Goal: Information Seeking & Learning: Learn about a topic

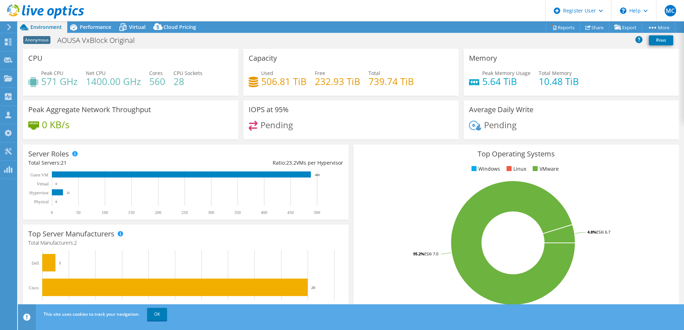
select select "USD"
click at [86, 31] on div "Performance" at bounding box center [91, 26] width 49 height 11
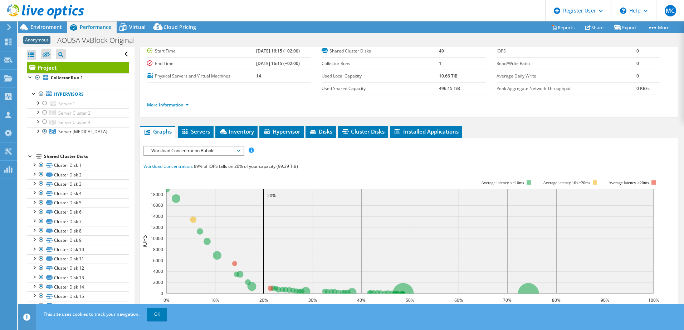
scroll to position [107, 0]
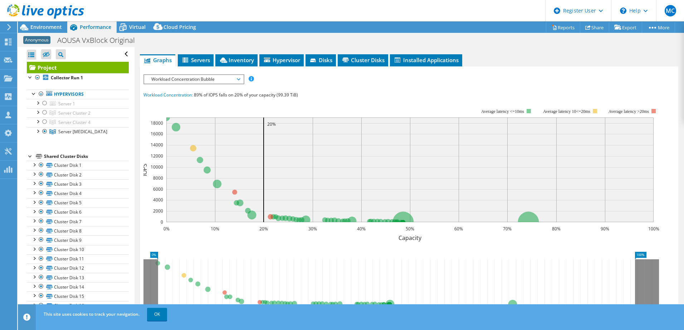
click at [239, 78] on span "Workload Concentration Bubble" at bounding box center [194, 79] width 92 height 9
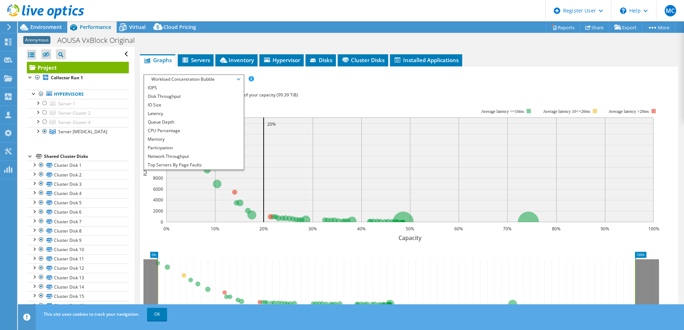
click at [239, 78] on span "Workload Concentration Bubble" at bounding box center [194, 79] width 92 height 9
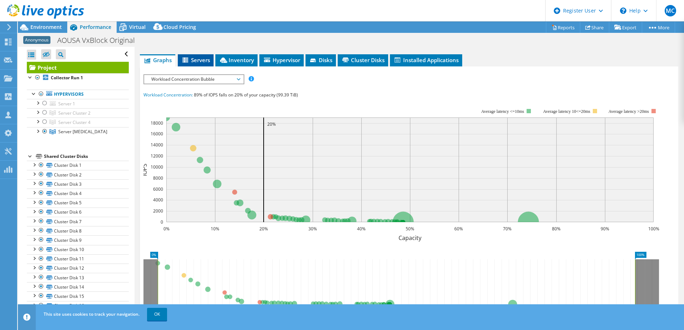
click at [195, 60] on span "Servers" at bounding box center [195, 60] width 29 height 7
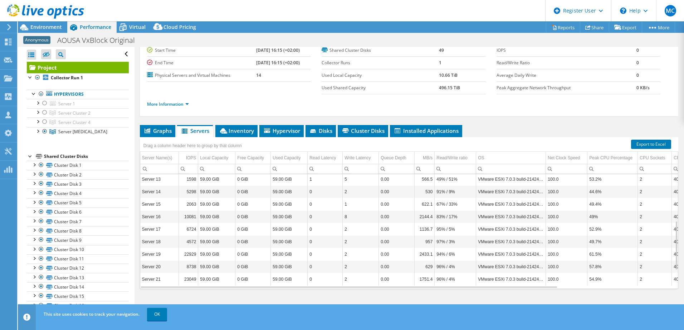
scroll to position [1, 0]
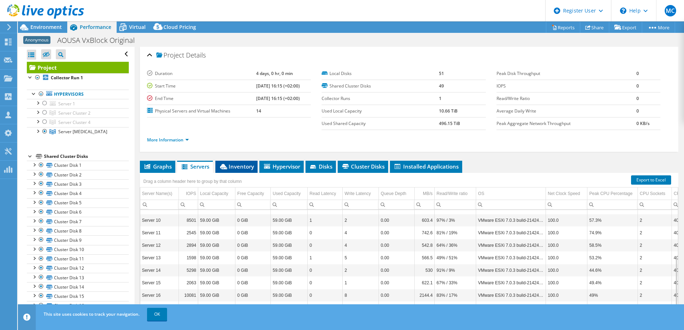
click at [234, 167] on span "Inventory" at bounding box center [236, 166] width 35 height 7
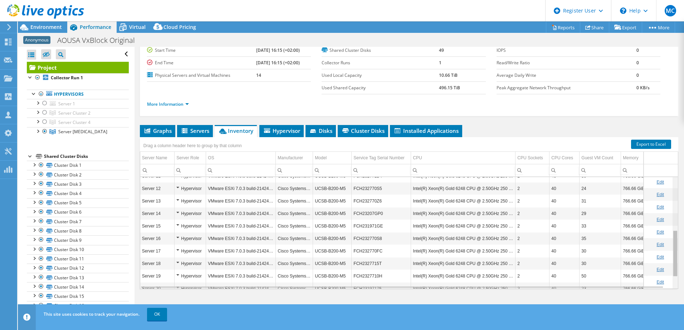
scroll to position [0, 0]
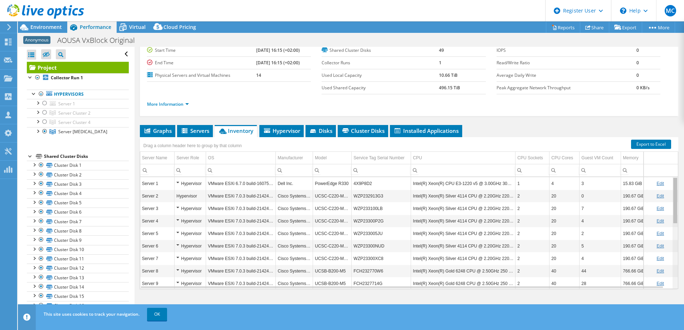
drag, startPoint x: 670, startPoint y: 229, endPoint x: 656, endPoint y: 197, distance: 35.1
click at [656, 197] on body "MC Dell User [PERSON_NAME] [EMAIL_ADDRESS][DOMAIN_NAME] Dell My Profile Log Out…" at bounding box center [342, 165] width 684 height 330
click at [282, 132] on span "Hypervisor" at bounding box center [281, 130] width 37 height 7
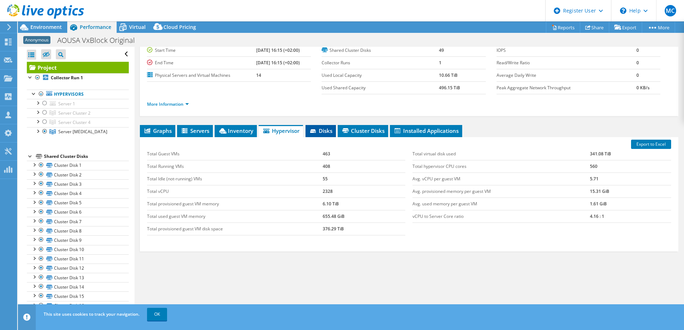
click at [324, 133] on span "Disks" at bounding box center [320, 130] width 23 height 7
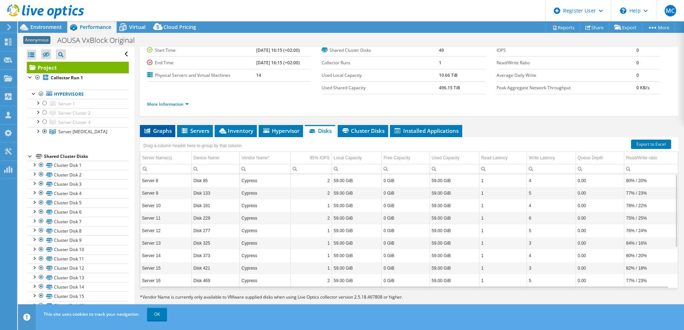
click at [152, 130] on span "Graphs" at bounding box center [157, 130] width 28 height 7
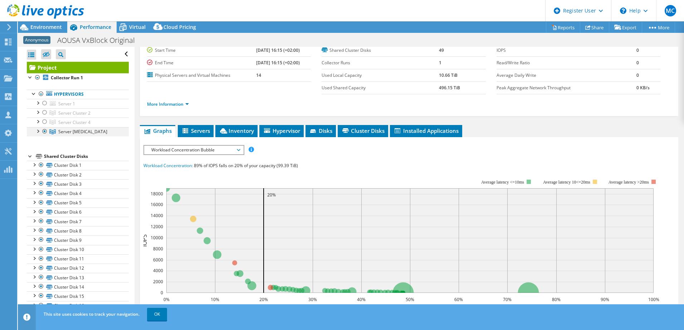
click at [37, 132] on div at bounding box center [37, 130] width 7 height 7
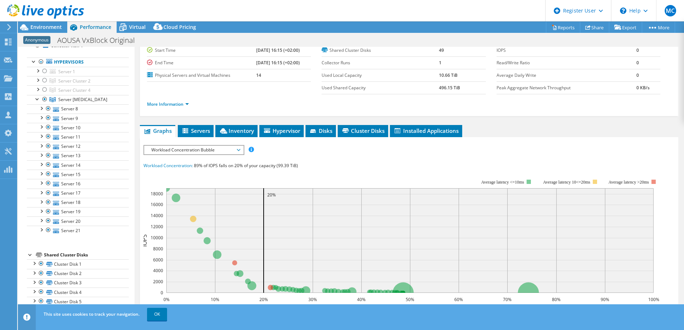
scroll to position [47, 0]
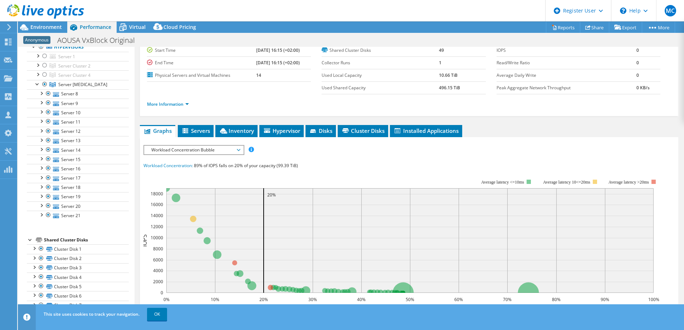
click at [191, 147] on span "Workload Concentration Bubble" at bounding box center [194, 150] width 92 height 9
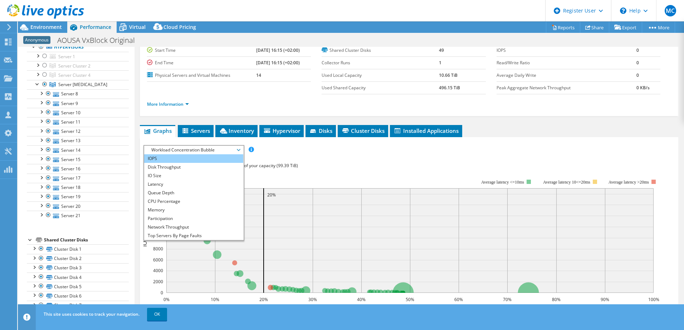
click at [162, 158] on li "IOPS" at bounding box center [193, 158] width 99 height 9
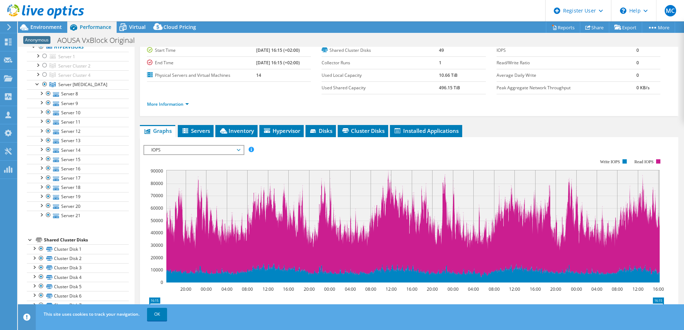
click at [237, 153] on span "IOPS" at bounding box center [194, 150] width 92 height 9
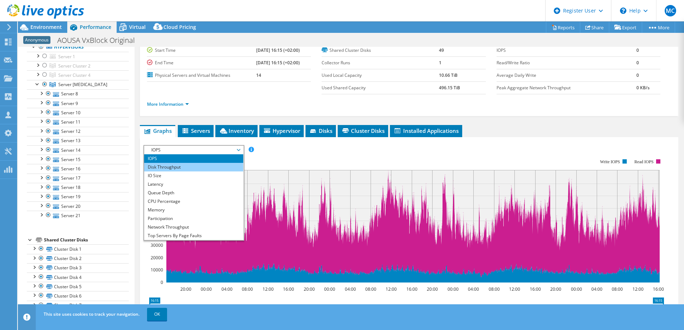
click at [181, 168] on li "Disk Throughput" at bounding box center [193, 167] width 99 height 9
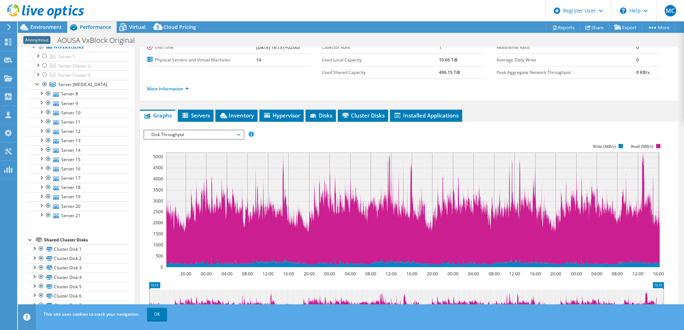
scroll to position [36, 0]
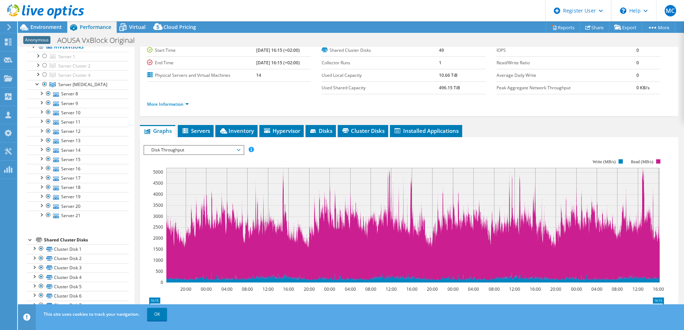
click at [178, 149] on span "Disk Throughput" at bounding box center [194, 150] width 92 height 9
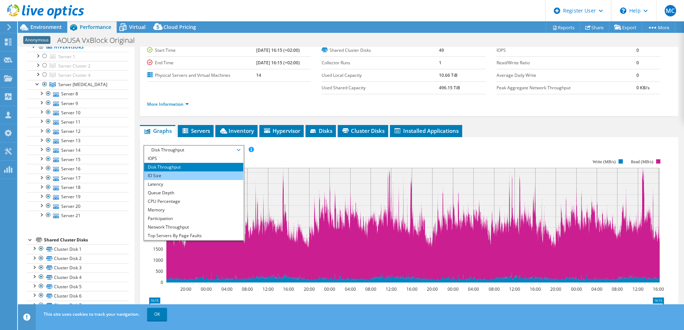
click at [165, 175] on li "IO Size" at bounding box center [193, 176] width 99 height 9
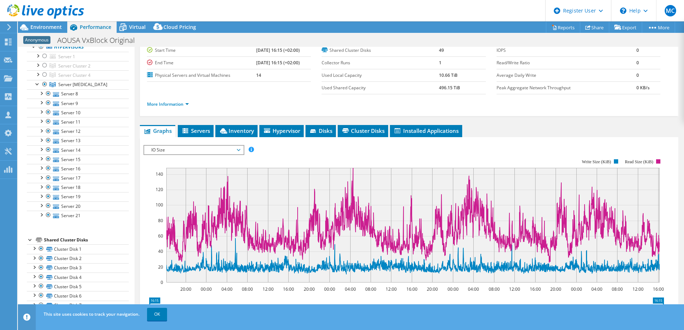
click at [237, 149] on span "IO Size" at bounding box center [194, 150] width 92 height 9
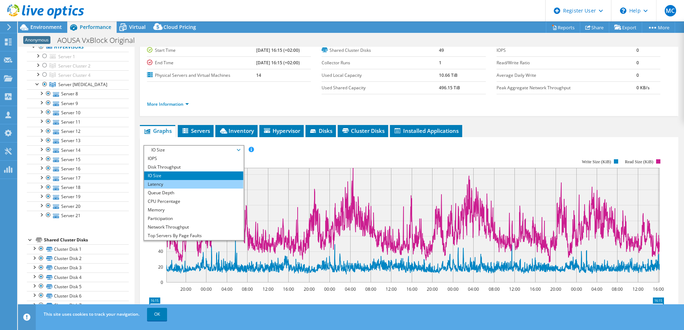
click at [165, 182] on li "Latency" at bounding box center [193, 184] width 99 height 9
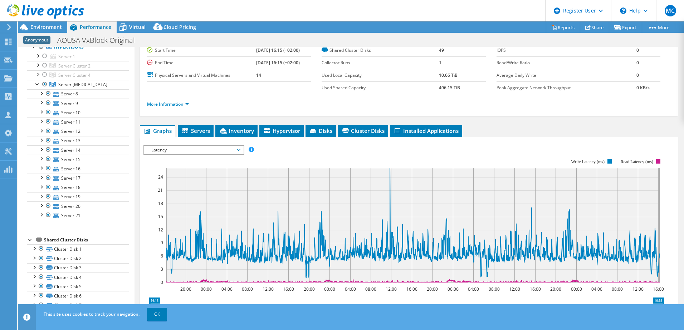
click at [242, 149] on span "Latency" at bounding box center [193, 150] width 99 height 9
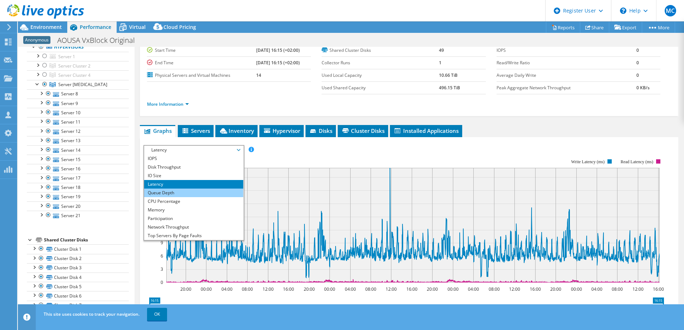
click at [181, 195] on li "Queue Depth" at bounding box center [193, 193] width 99 height 9
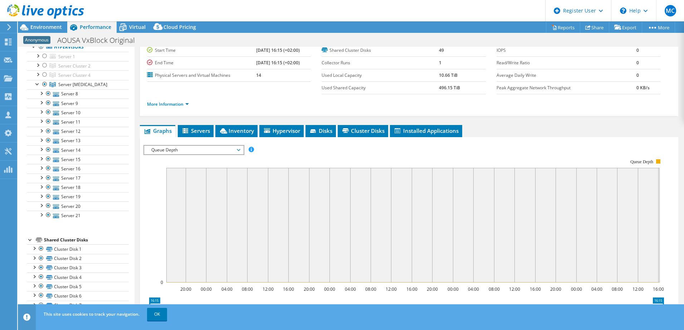
click at [238, 151] on span "Queue Depth" at bounding box center [194, 150] width 92 height 9
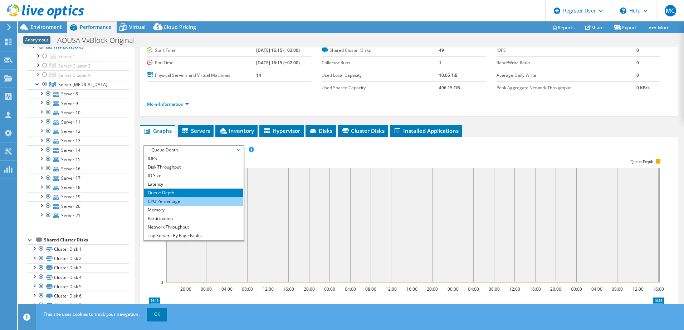
click at [185, 201] on li "CPU Percentage" at bounding box center [193, 201] width 99 height 9
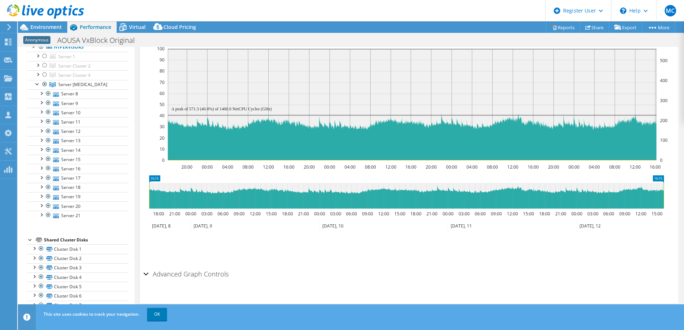
scroll to position [57, 0]
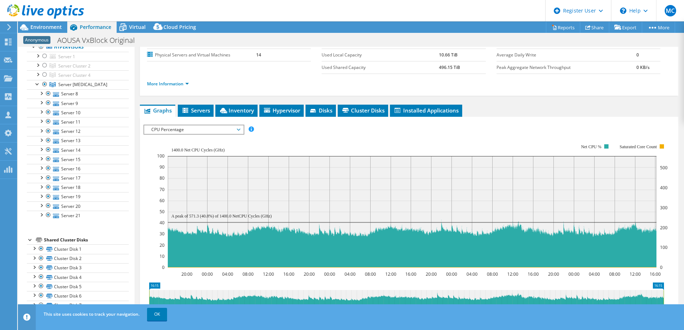
click at [238, 129] on span "CPU Percentage" at bounding box center [194, 130] width 92 height 9
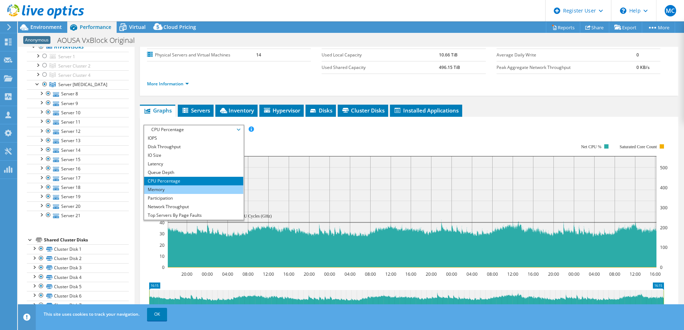
click at [163, 191] on li "Memory" at bounding box center [193, 190] width 99 height 9
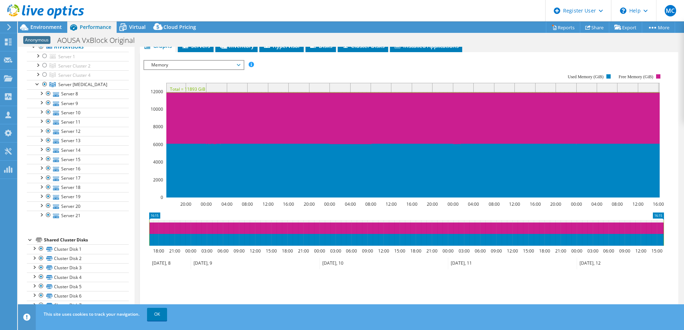
scroll to position [87, 0]
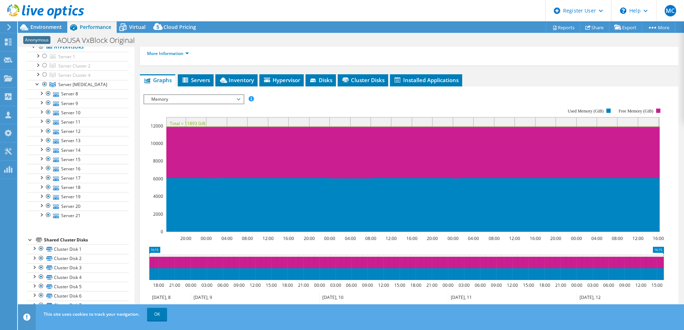
click at [234, 97] on span "Memory" at bounding box center [194, 99] width 92 height 9
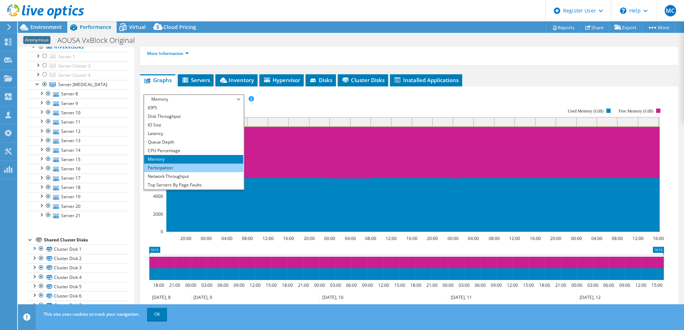
click at [196, 166] on li "Participation" at bounding box center [193, 168] width 99 height 9
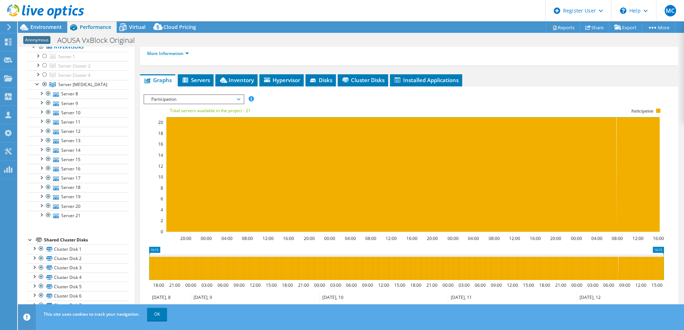
click at [237, 101] on span "Participation" at bounding box center [194, 99] width 92 height 9
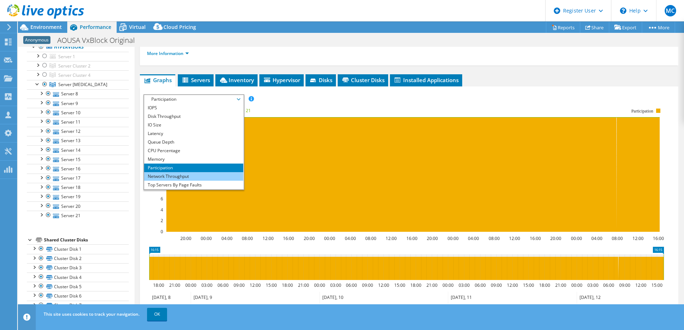
click at [202, 176] on li "Network Throughput" at bounding box center [193, 176] width 99 height 9
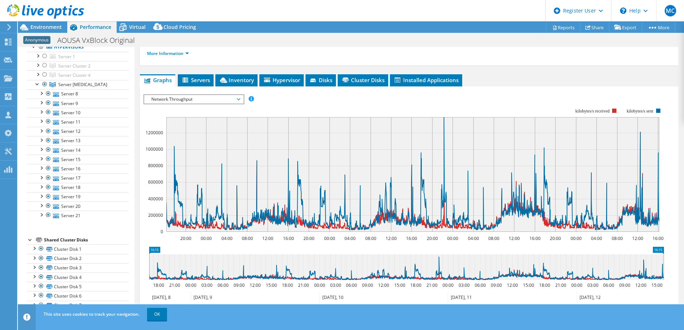
click at [211, 101] on span "Network Throughput" at bounding box center [194, 99] width 92 height 9
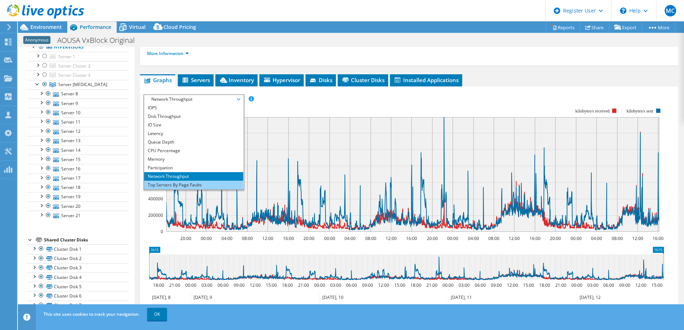
click at [180, 187] on li "Top Servers By Page Faults" at bounding box center [193, 185] width 99 height 9
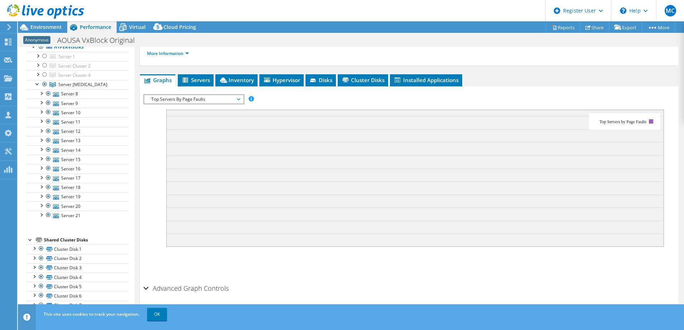
click at [239, 103] on span "Top Servers By Page Faults" at bounding box center [194, 99] width 92 height 9
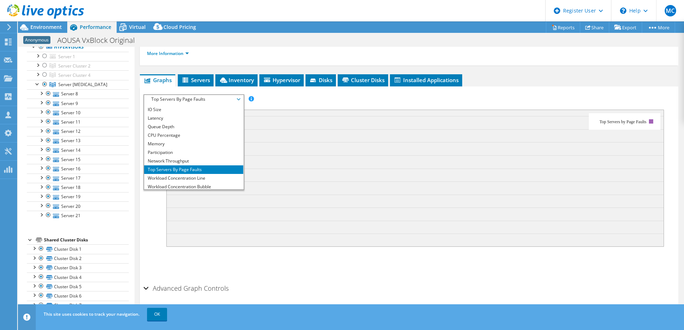
scroll to position [26, 0]
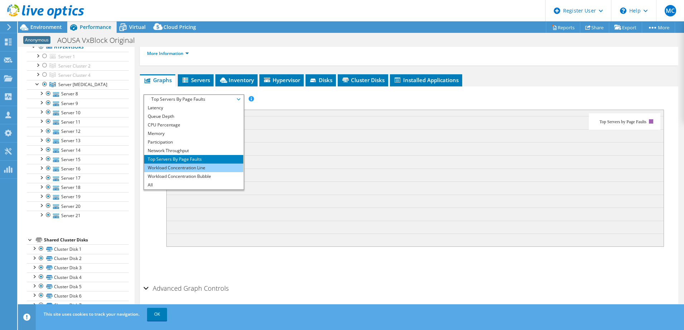
click at [182, 166] on li "Workload Concentration Line" at bounding box center [193, 168] width 99 height 9
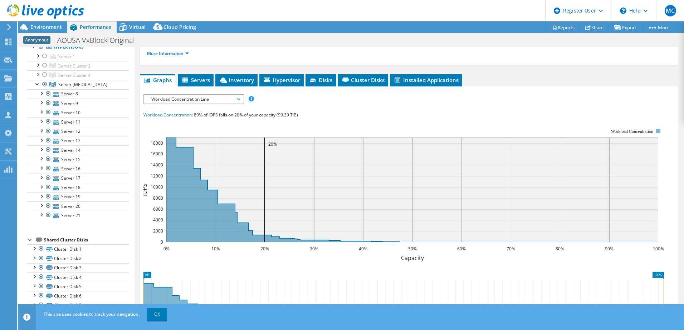
click at [241, 96] on span "Workload Concentration Line" at bounding box center [193, 99] width 99 height 9
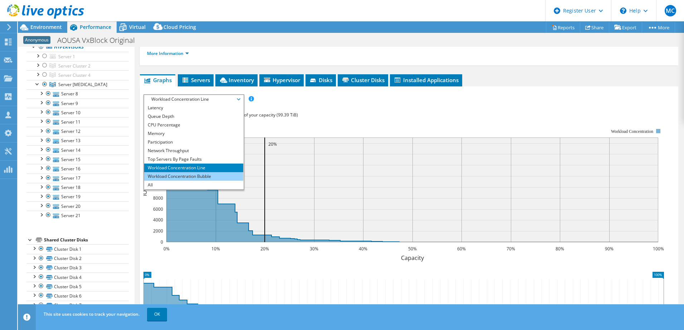
click at [217, 173] on li "Workload Concentration Bubble" at bounding box center [193, 176] width 99 height 9
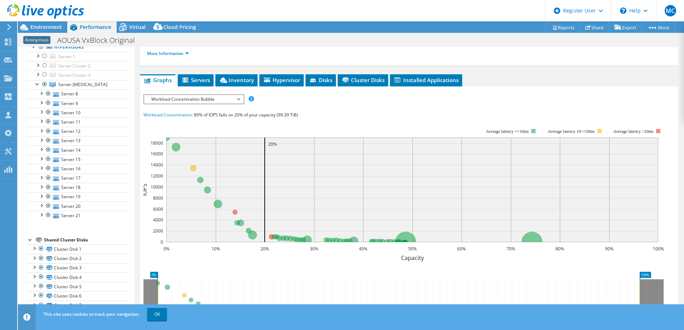
click at [239, 98] on span "Workload Concentration Bubble" at bounding box center [194, 99] width 92 height 9
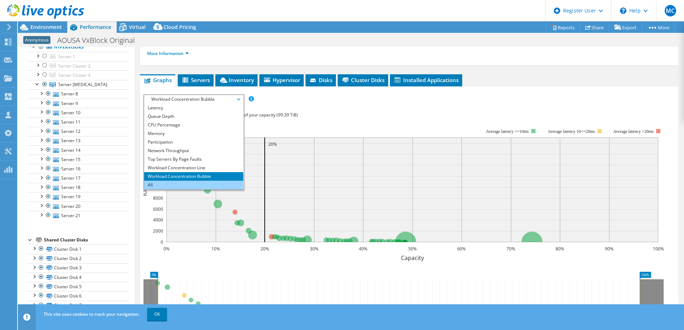
click at [170, 181] on li "All" at bounding box center [193, 185] width 99 height 9
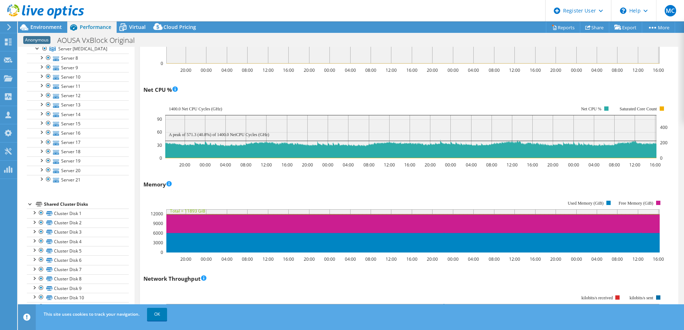
scroll to position [574, 0]
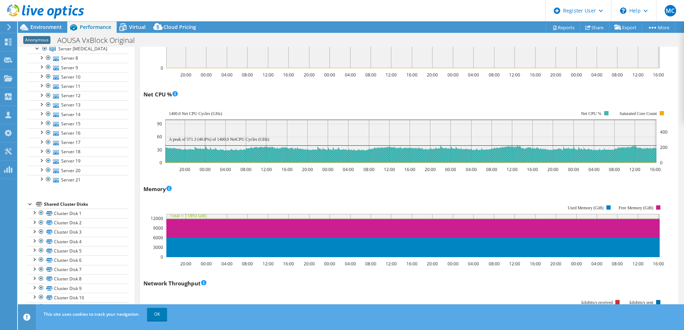
click at [607, 113] on rect at bounding box center [606, 113] width 4 height 4
click at [591, 113] on text "Net CPU %" at bounding box center [591, 113] width 20 height 5
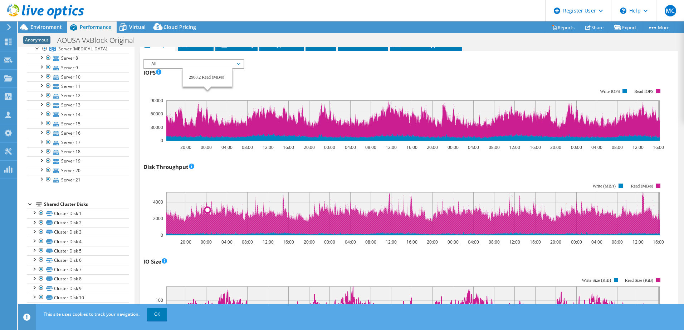
scroll to position [73, 0]
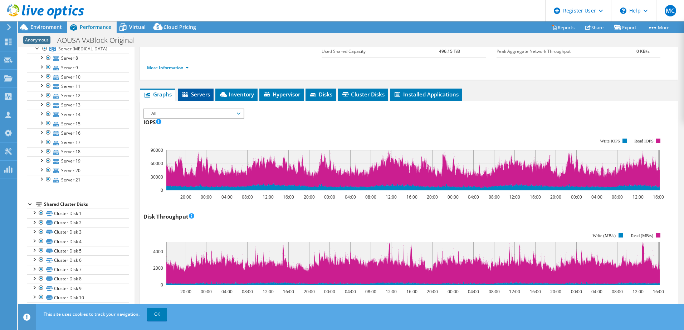
click at [203, 95] on span "Servers" at bounding box center [195, 94] width 29 height 7
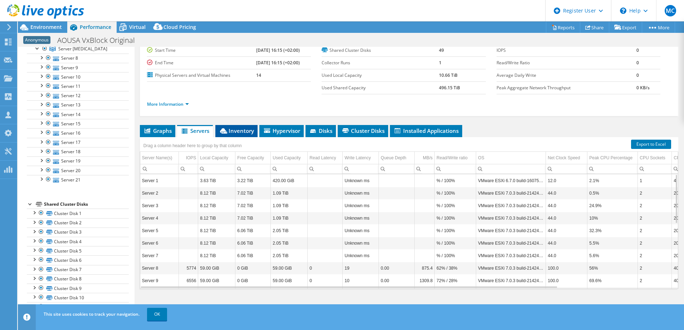
click at [242, 132] on span "Inventory" at bounding box center [236, 130] width 35 height 7
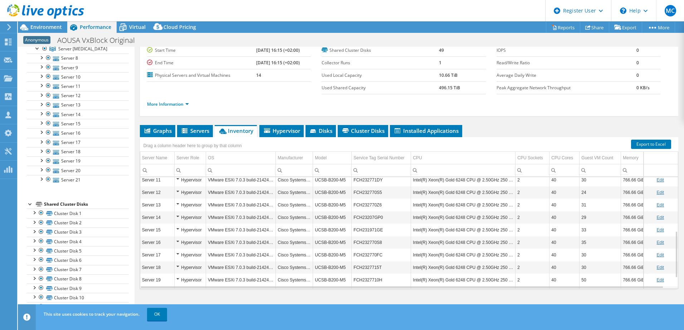
scroll to position [154, 0]
